Goal: Transaction & Acquisition: Purchase product/service

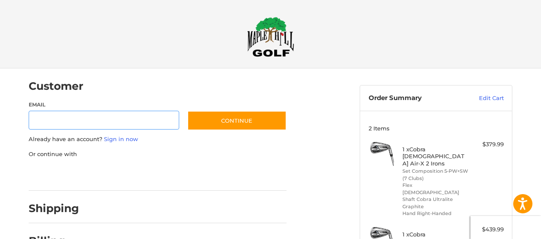
scroll to position [21, 0]
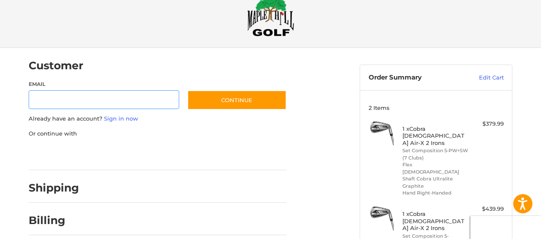
click at [491, 77] on link "Edit Cart" at bounding box center [481, 78] width 43 height 9
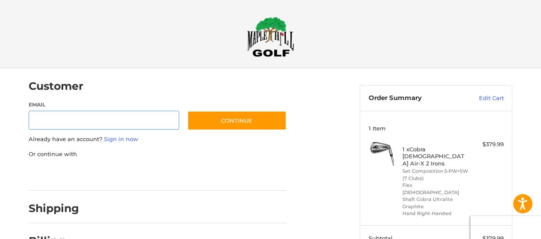
scroll to position [21, 0]
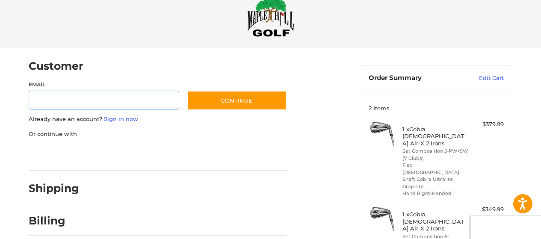
scroll to position [21, 0]
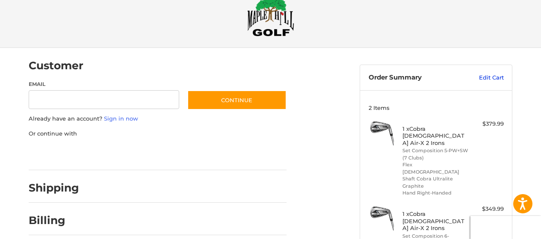
click at [488, 77] on link "Edit Cart" at bounding box center [481, 78] width 43 height 9
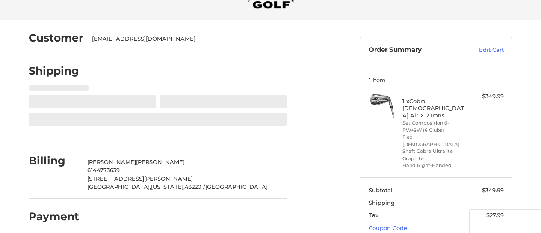
select select "**"
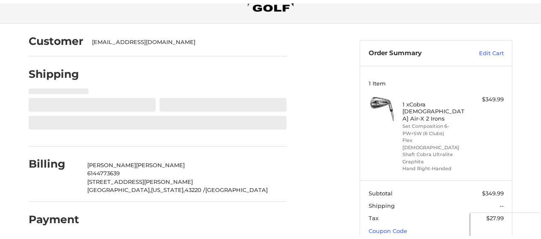
scroll to position [53, 0]
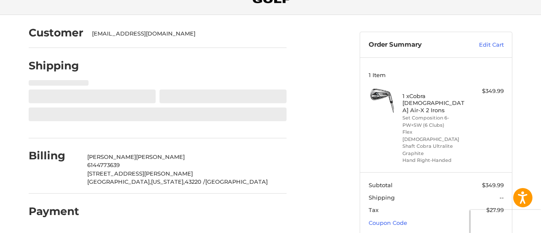
select select "**"
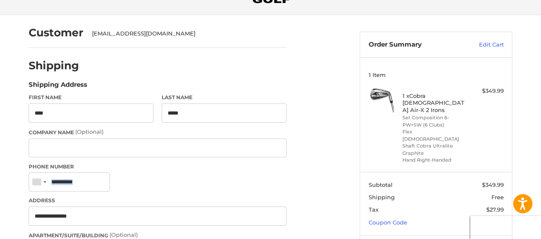
click at [281, 188] on div "Phone Number United States +1 Afghanistan (‫افغانستان‬‎) +93 Albania (Shqipëri)…" at bounding box center [158, 178] width 258 height 30
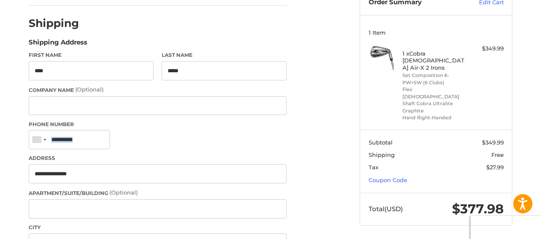
scroll to position [83, 0]
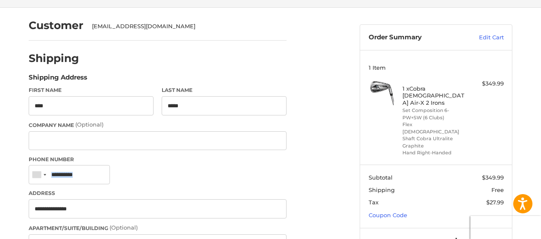
scroll to position [0, 0]
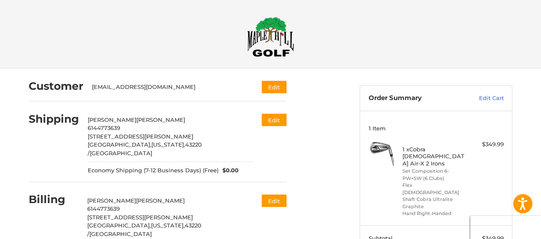
click at [271, 32] on img at bounding box center [270, 37] width 47 height 40
